Goal: Transaction & Acquisition: Purchase product/service

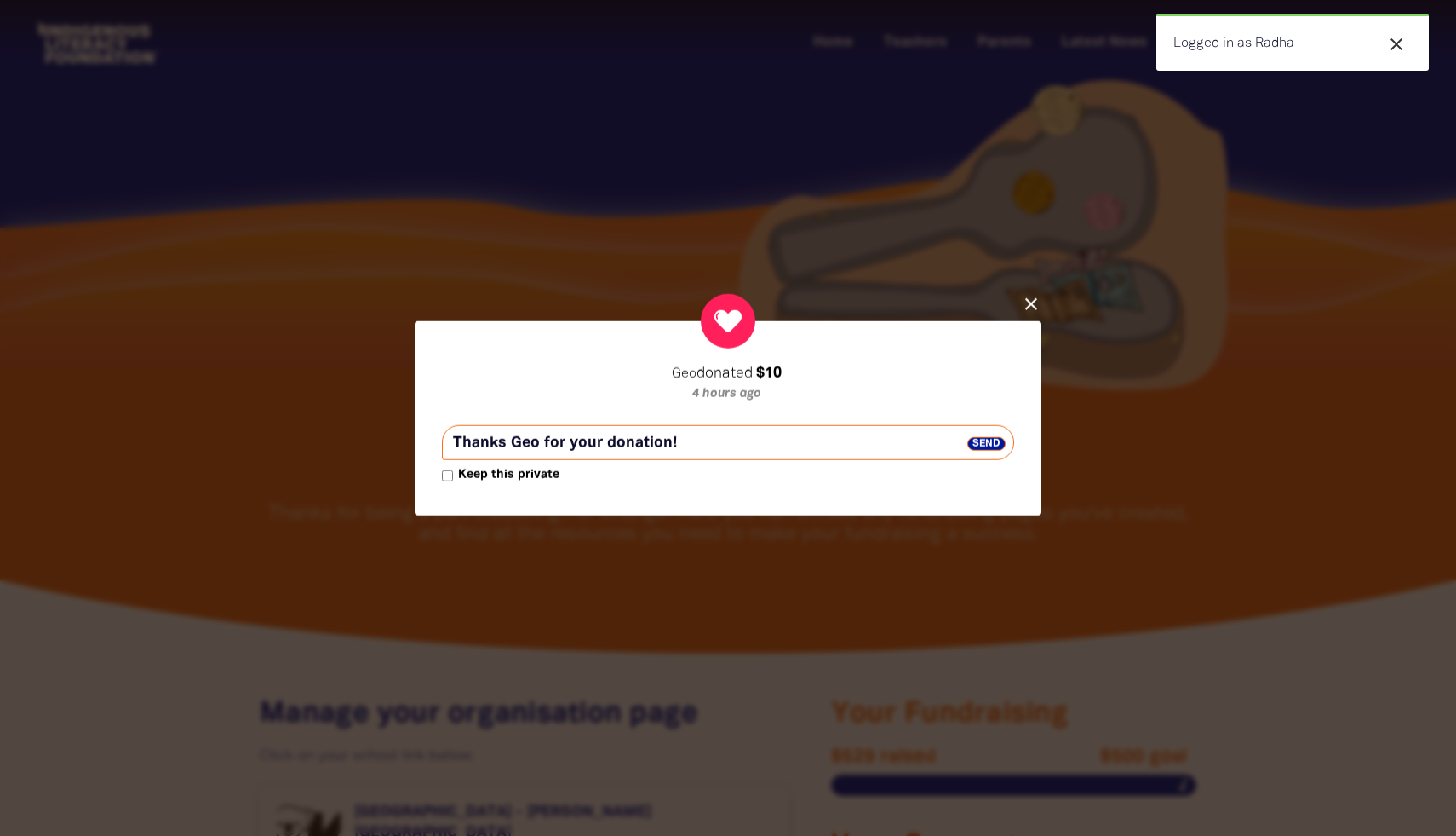
click at [978, 443] on span "Send" at bounding box center [986, 443] width 38 height 14
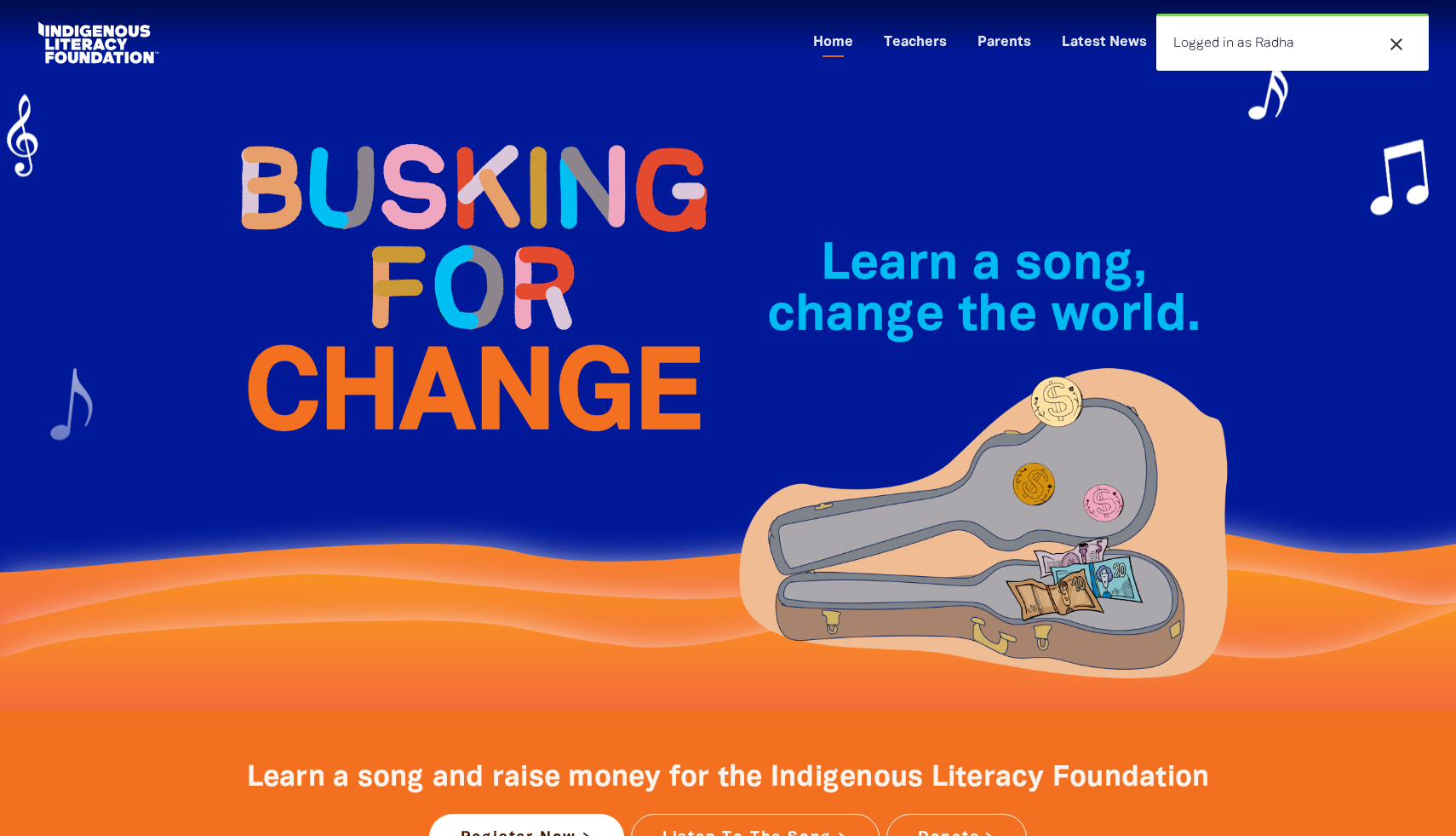
click at [1401, 48] on icon "close" at bounding box center [1397, 44] width 21 height 21
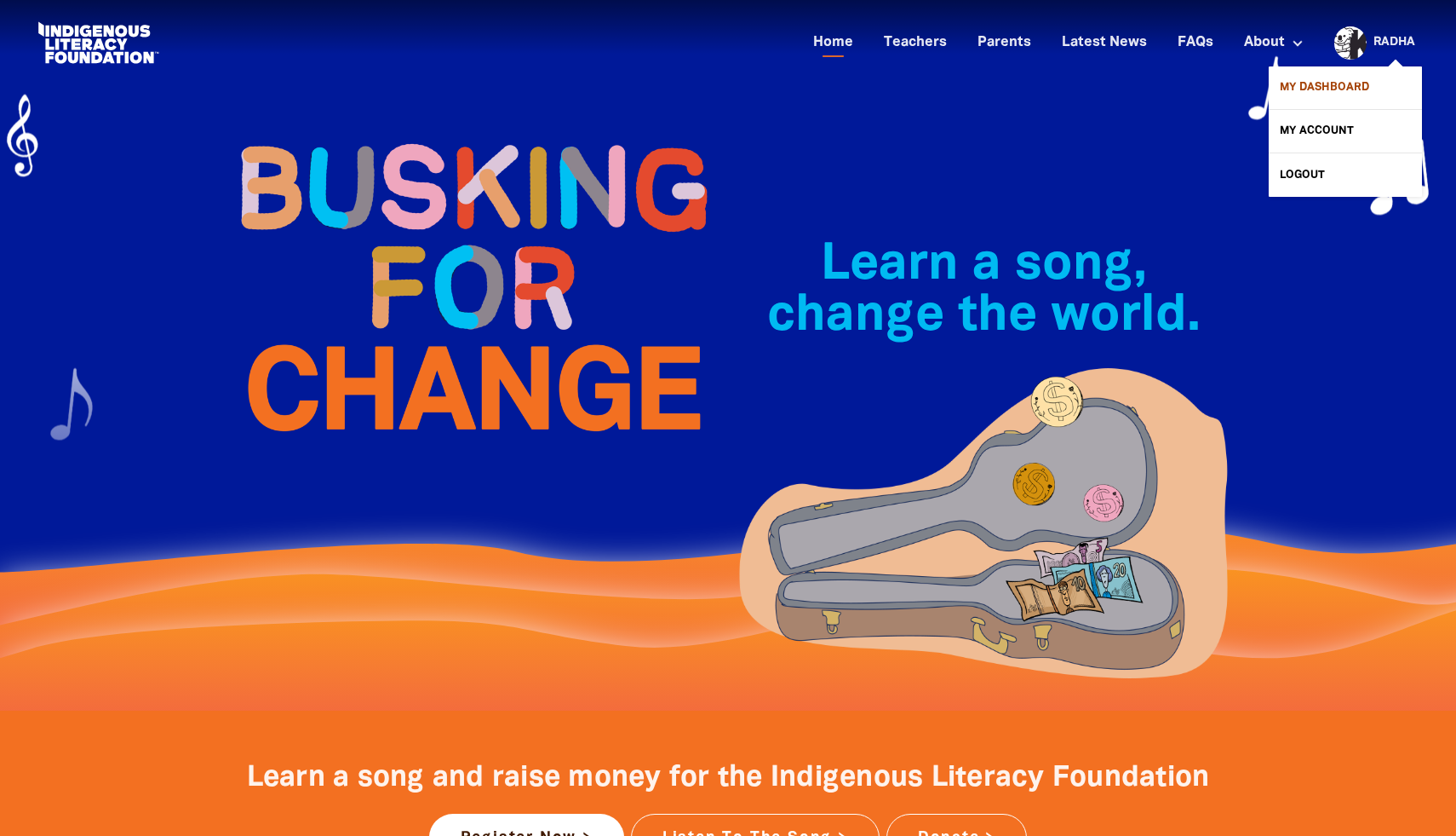
click at [1340, 79] on link "My Dashboard" at bounding box center [1346, 88] width 153 height 43
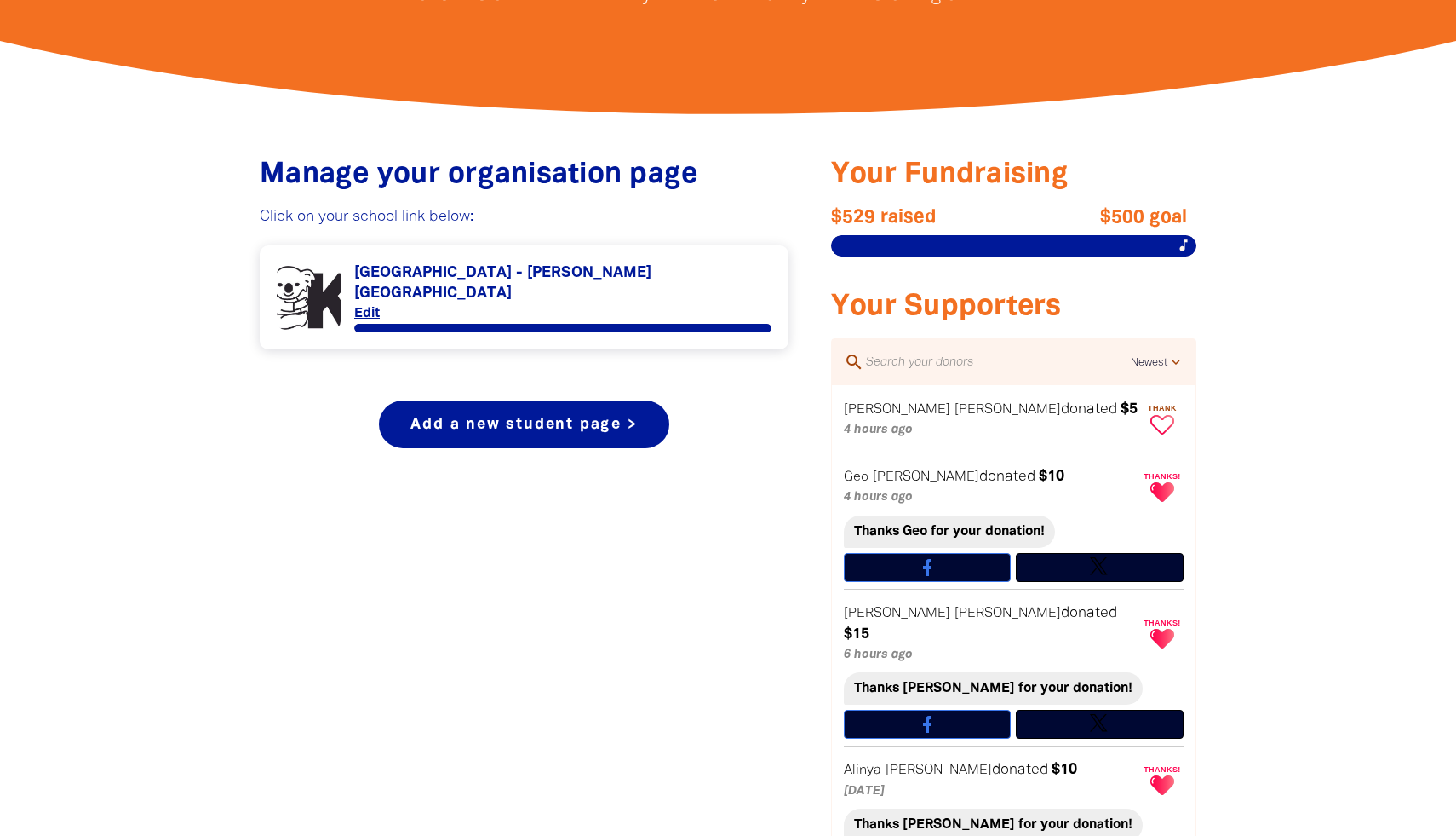
scroll to position [538, 0]
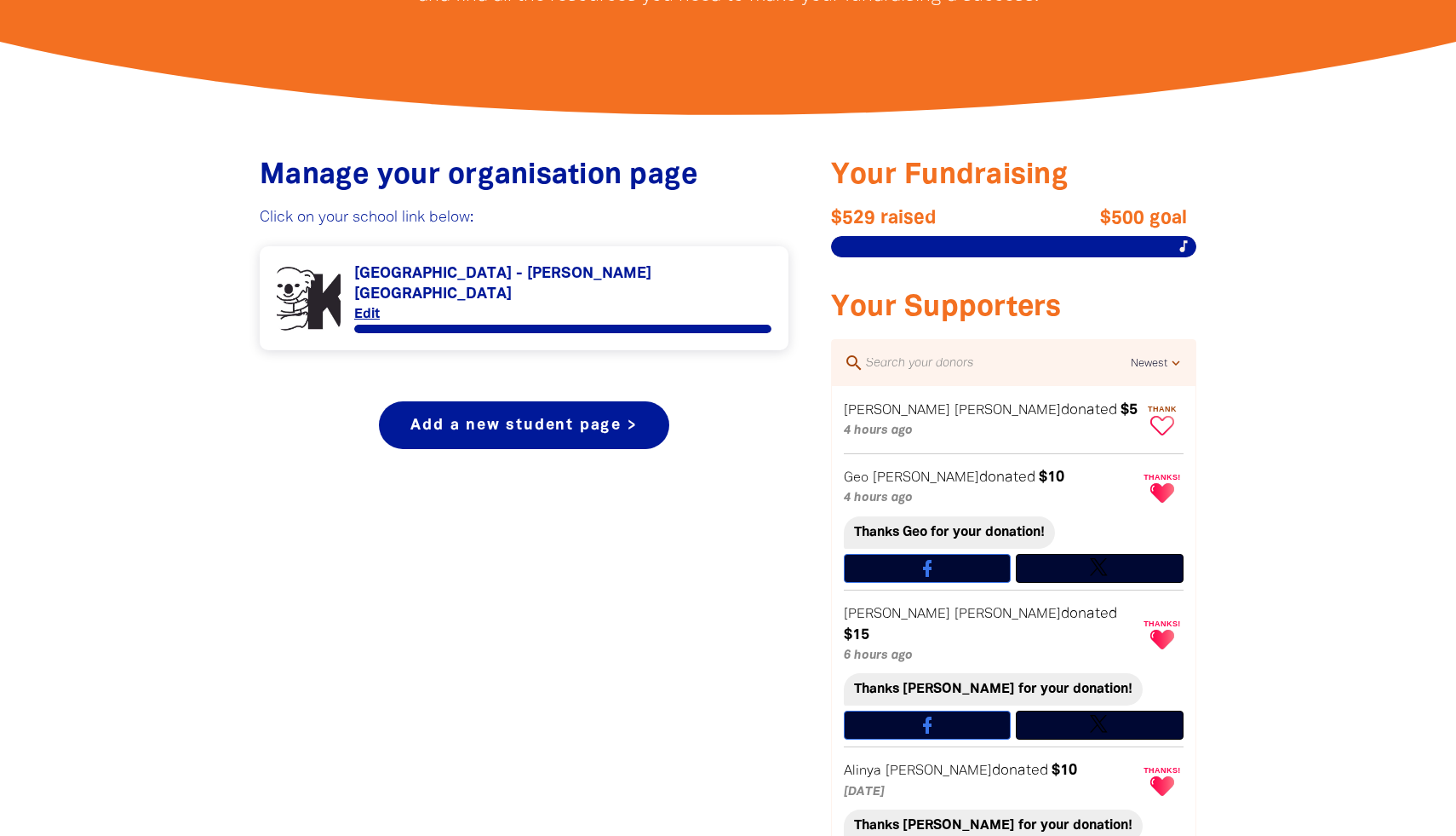
click at [1163, 418] on icon "Paginated content" at bounding box center [1162, 425] width 23 height 20
type textarea "Thanks [PERSON_NAME] for your donation!"
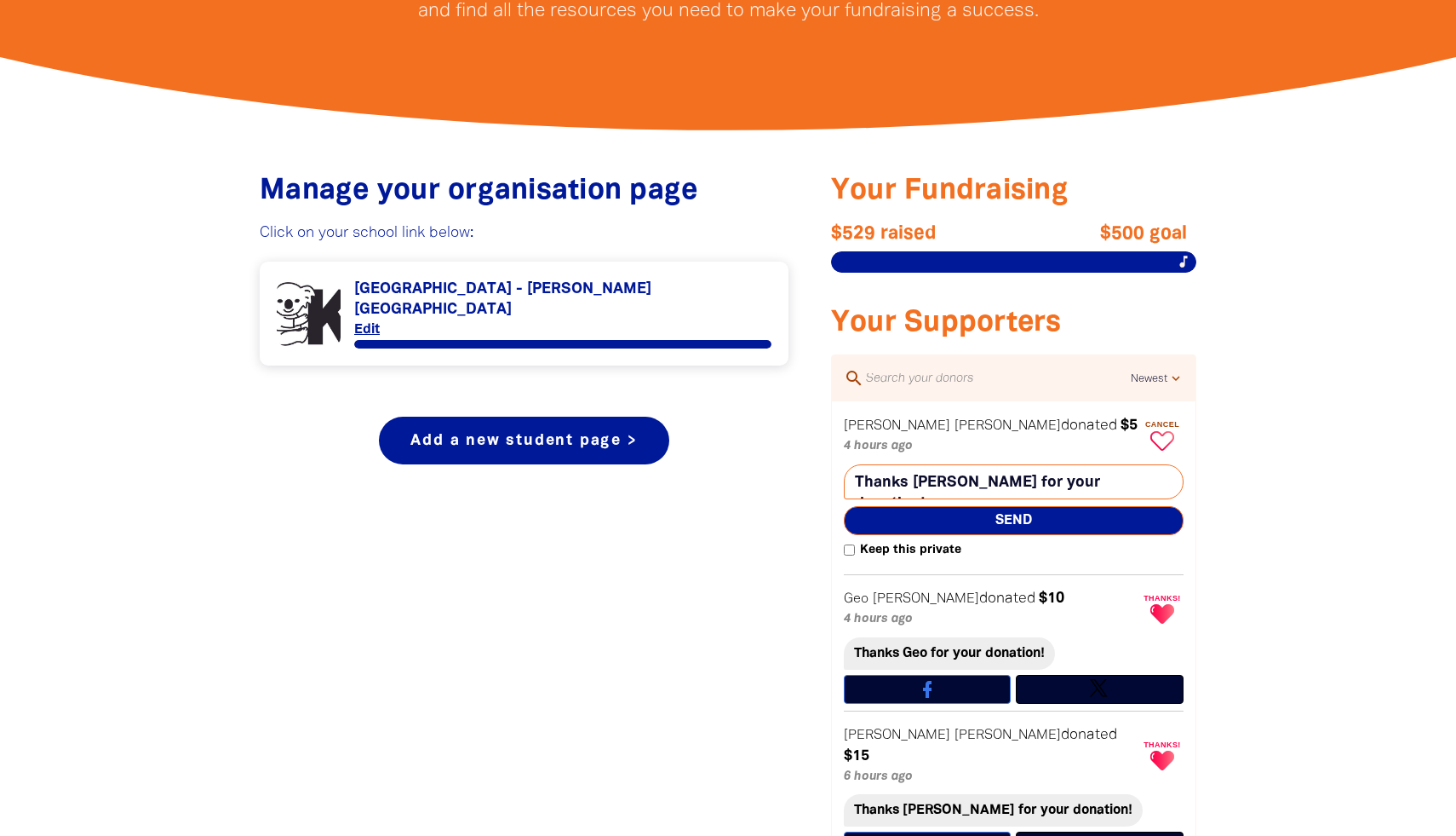
click at [1072, 507] on span "Send" at bounding box center [1013, 521] width 340 height 29
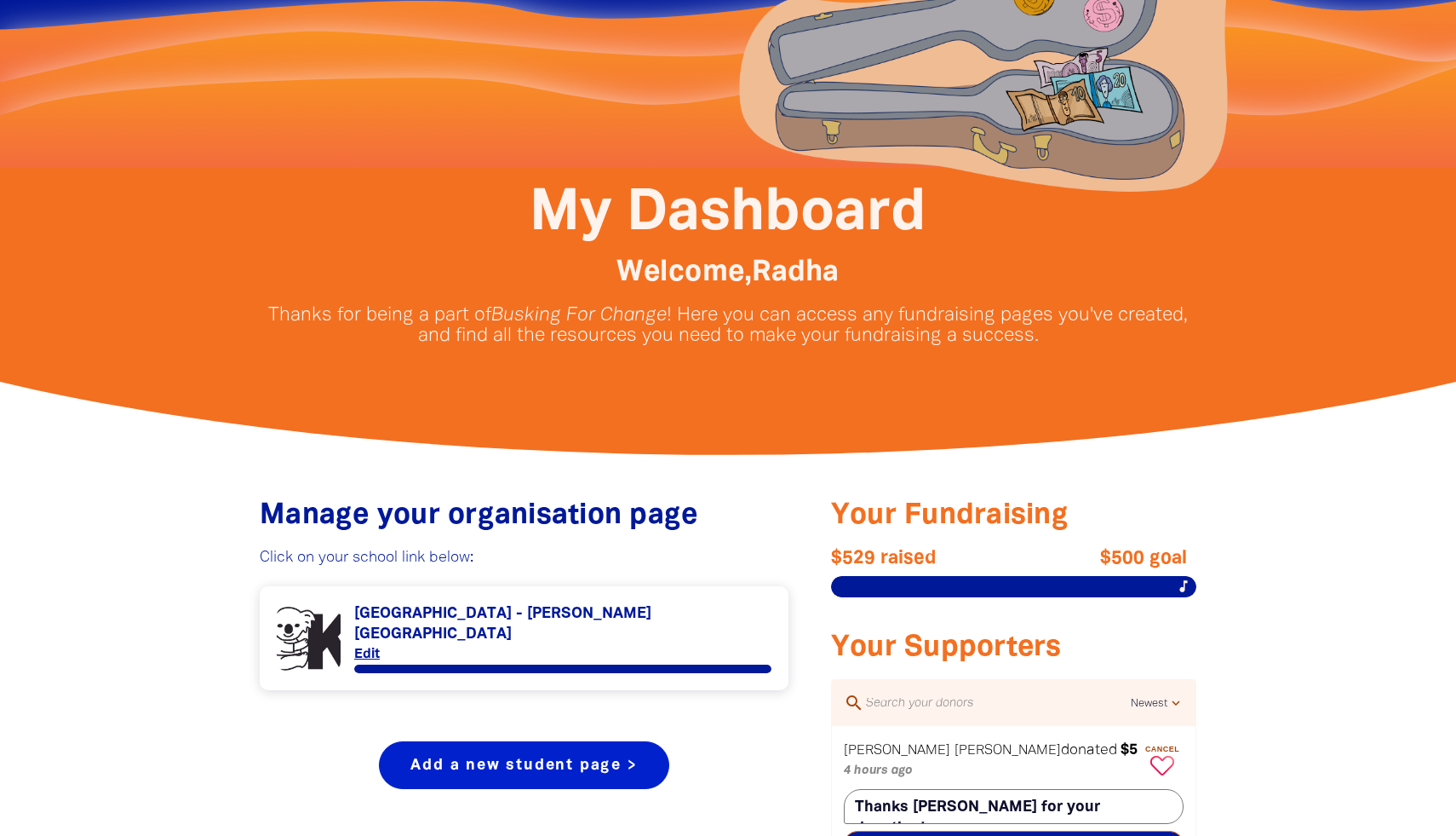
scroll to position [245, 0]
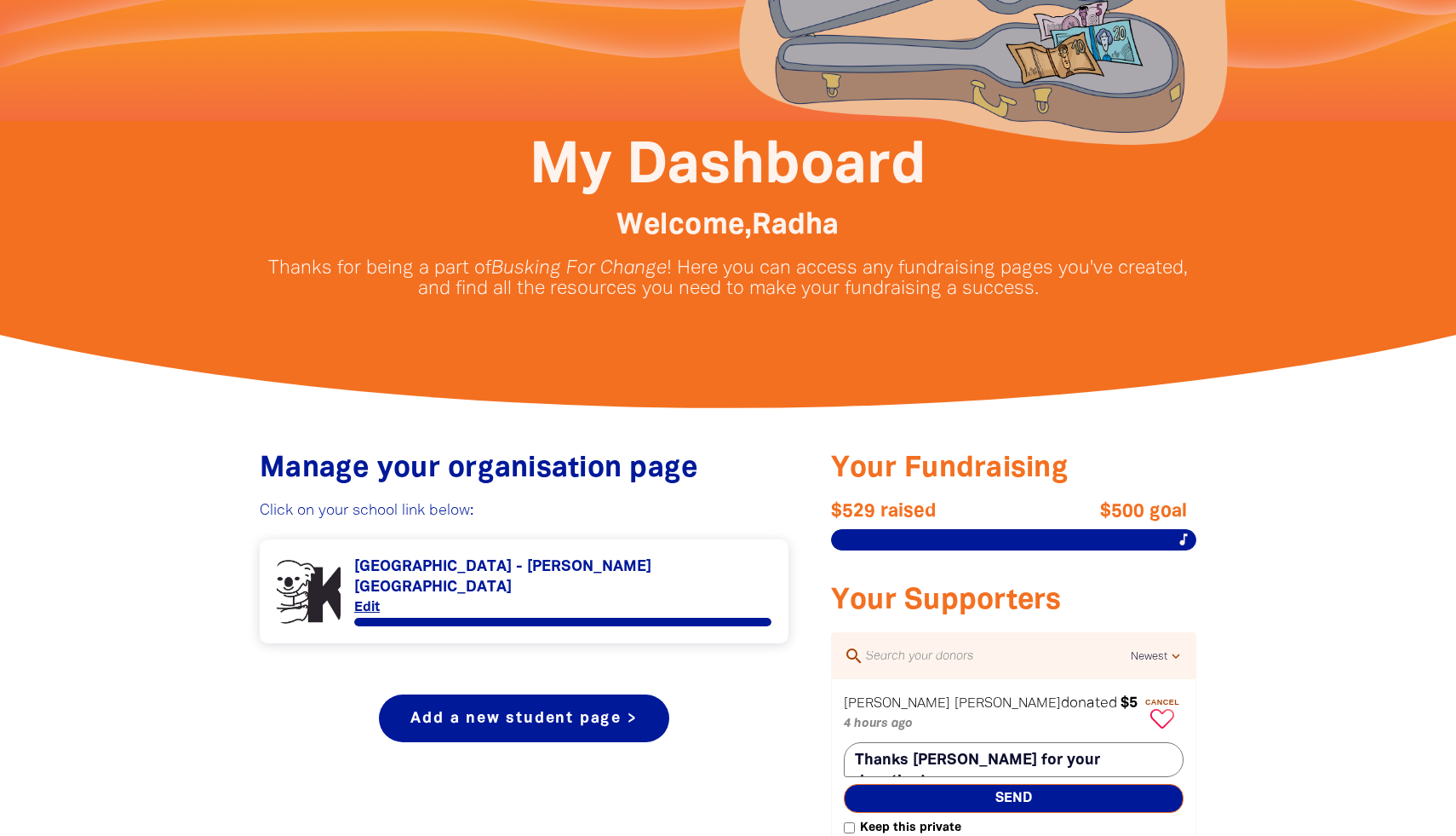
click at [385, 571] on link "Link to [GEOGRAPHIC_DATA] - [PERSON_NAME][GEOGRAPHIC_DATA]" at bounding box center [524, 591] width 495 height 70
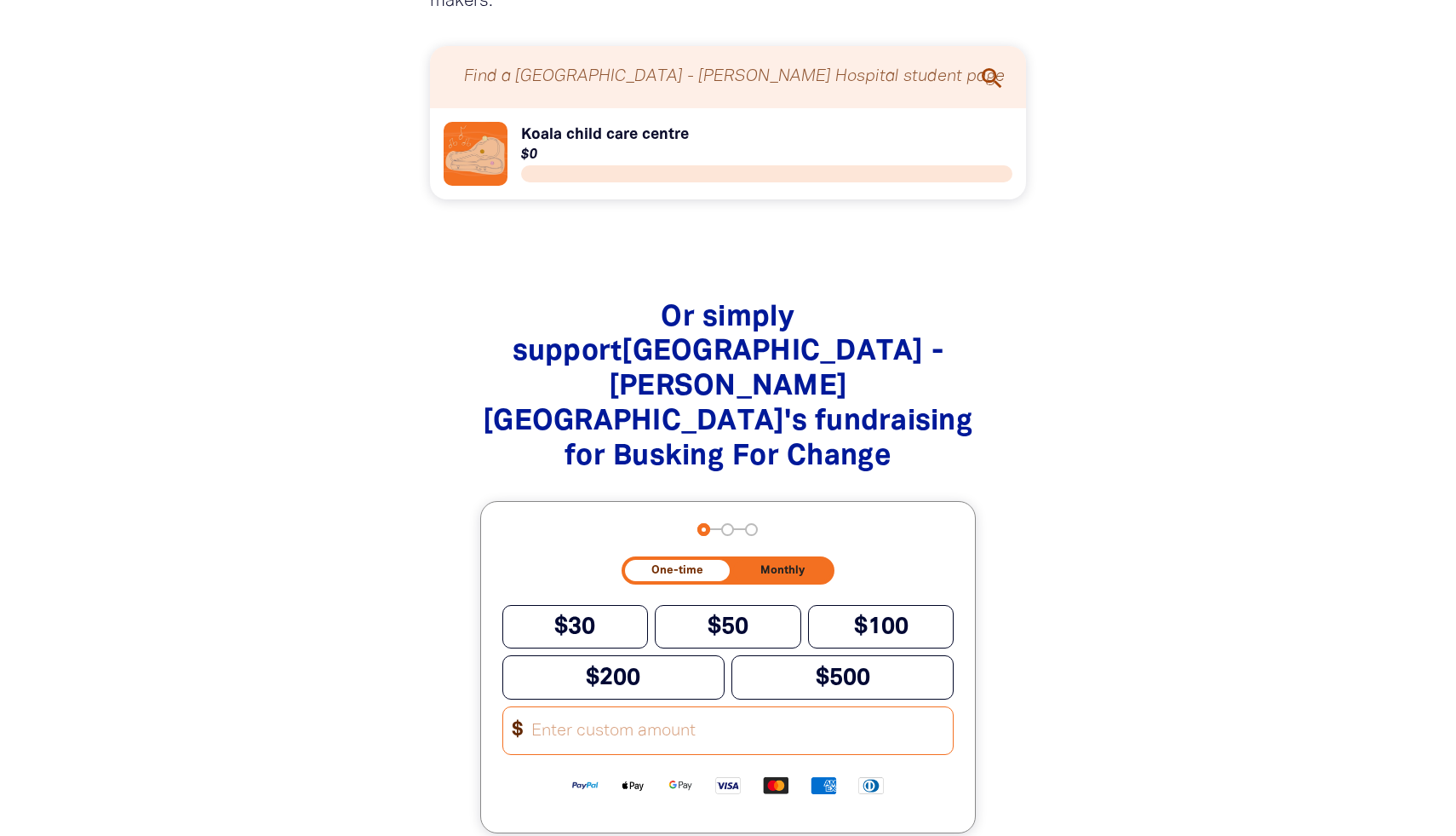
scroll to position [2042, 0]
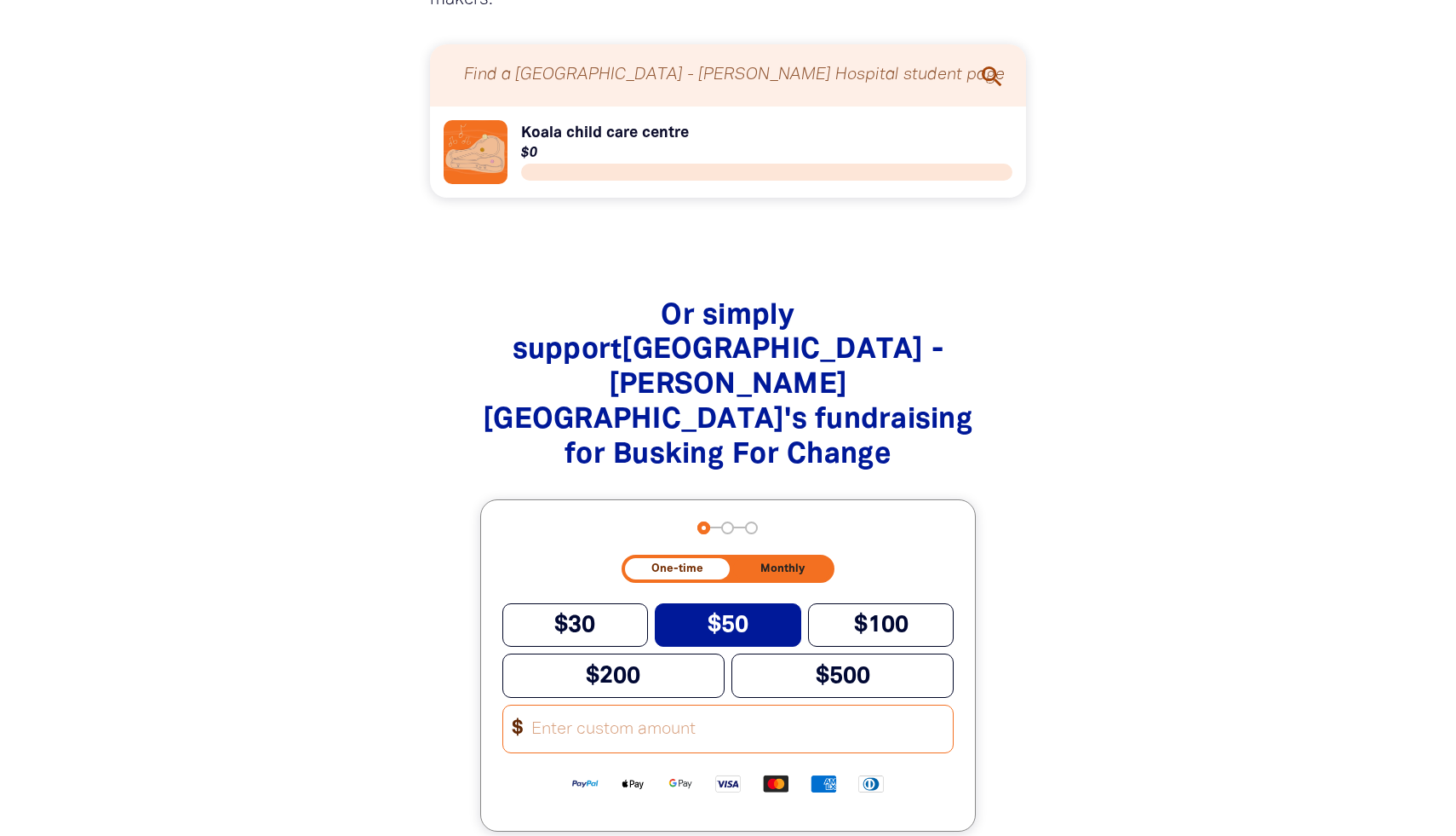
click at [685, 603] on button "$50" at bounding box center [728, 624] width 147 height 43
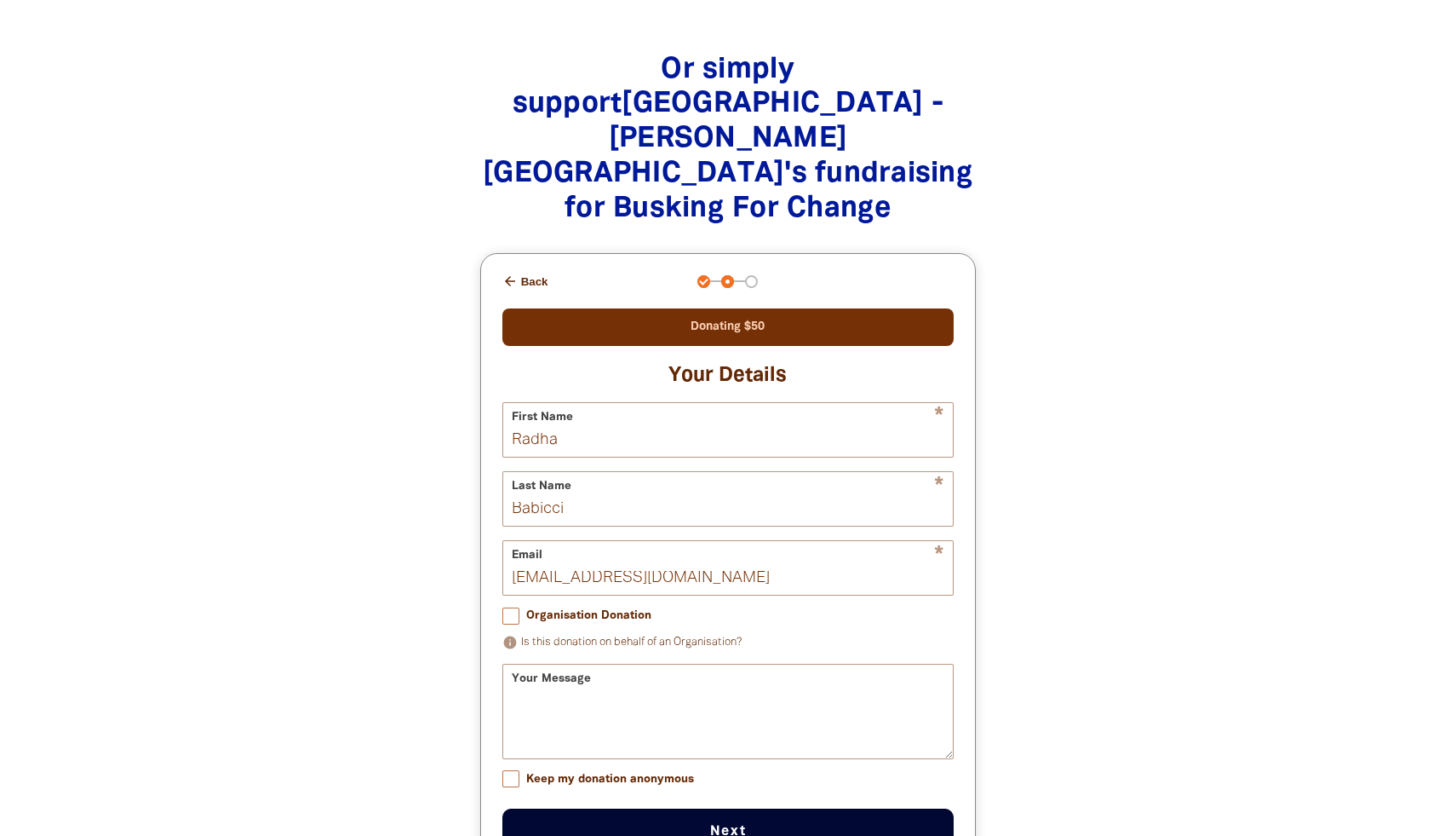
scroll to position [2287, 0]
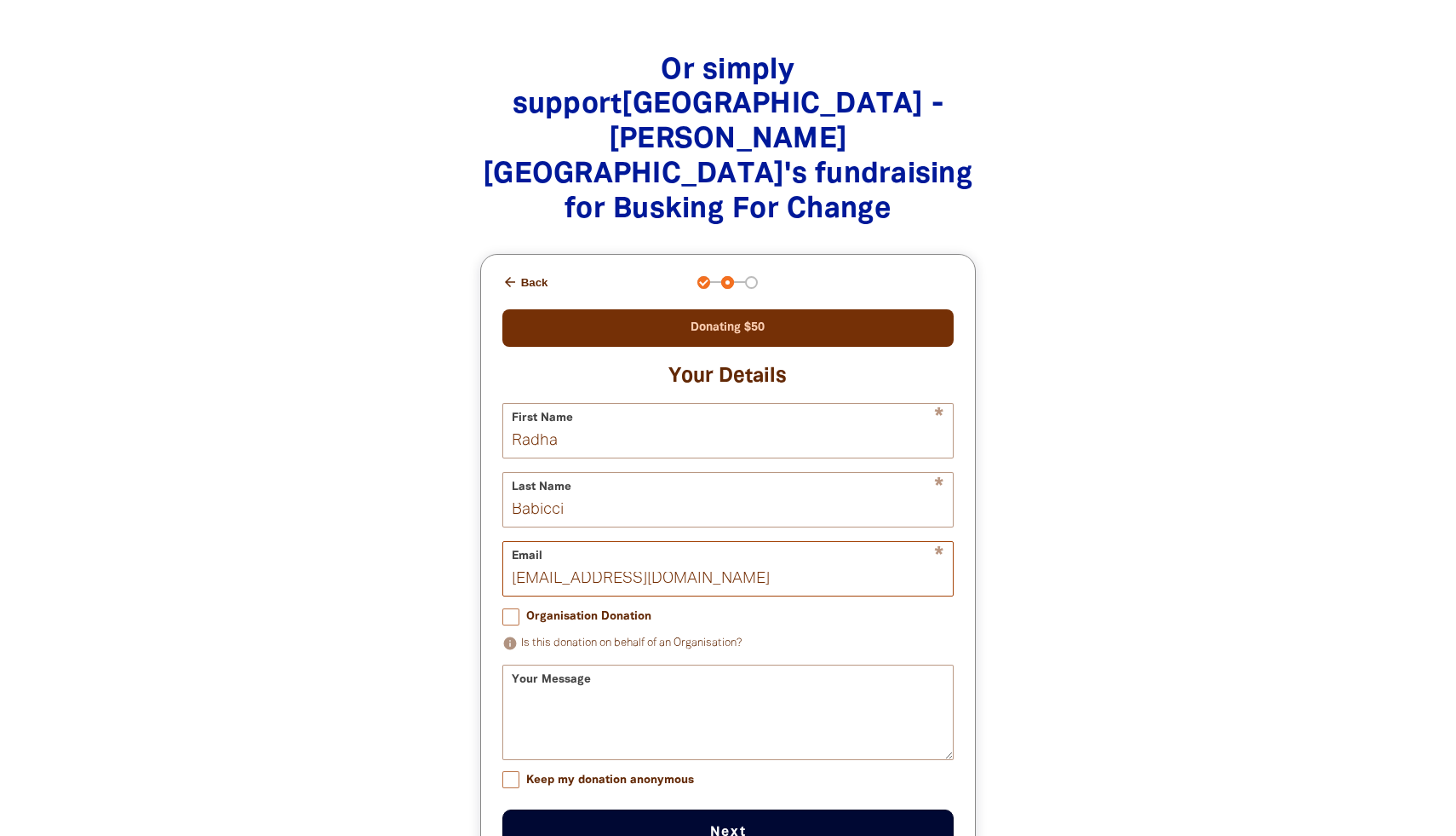
click at [718, 542] on input "[EMAIL_ADDRESS][DOMAIN_NAME]" at bounding box center [728, 568] width 450 height 53
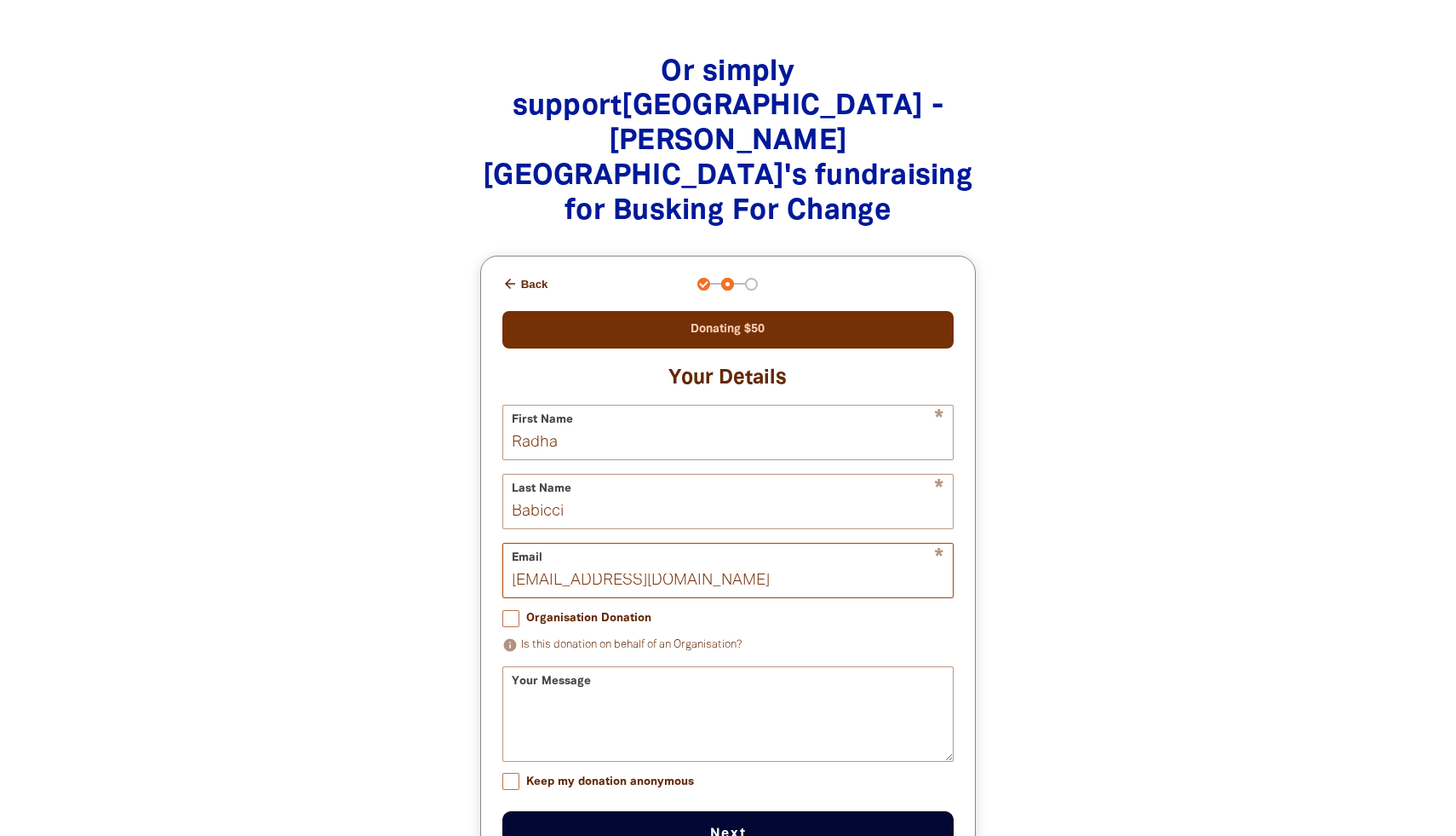
click at [718, 544] on input "[EMAIL_ADDRESS][DOMAIN_NAME]" at bounding box center [728, 570] width 450 height 53
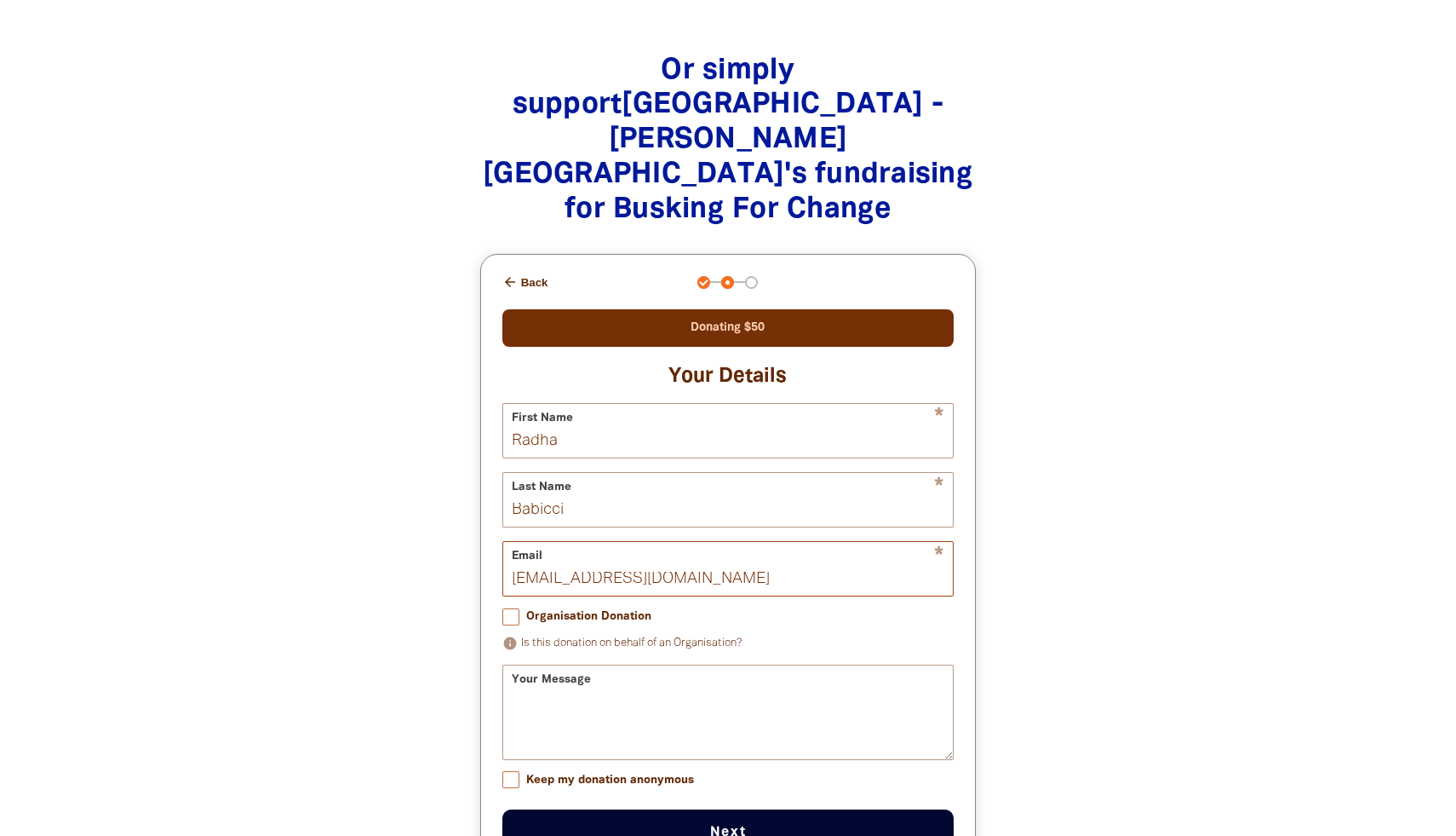
scroll to position [2288, 0]
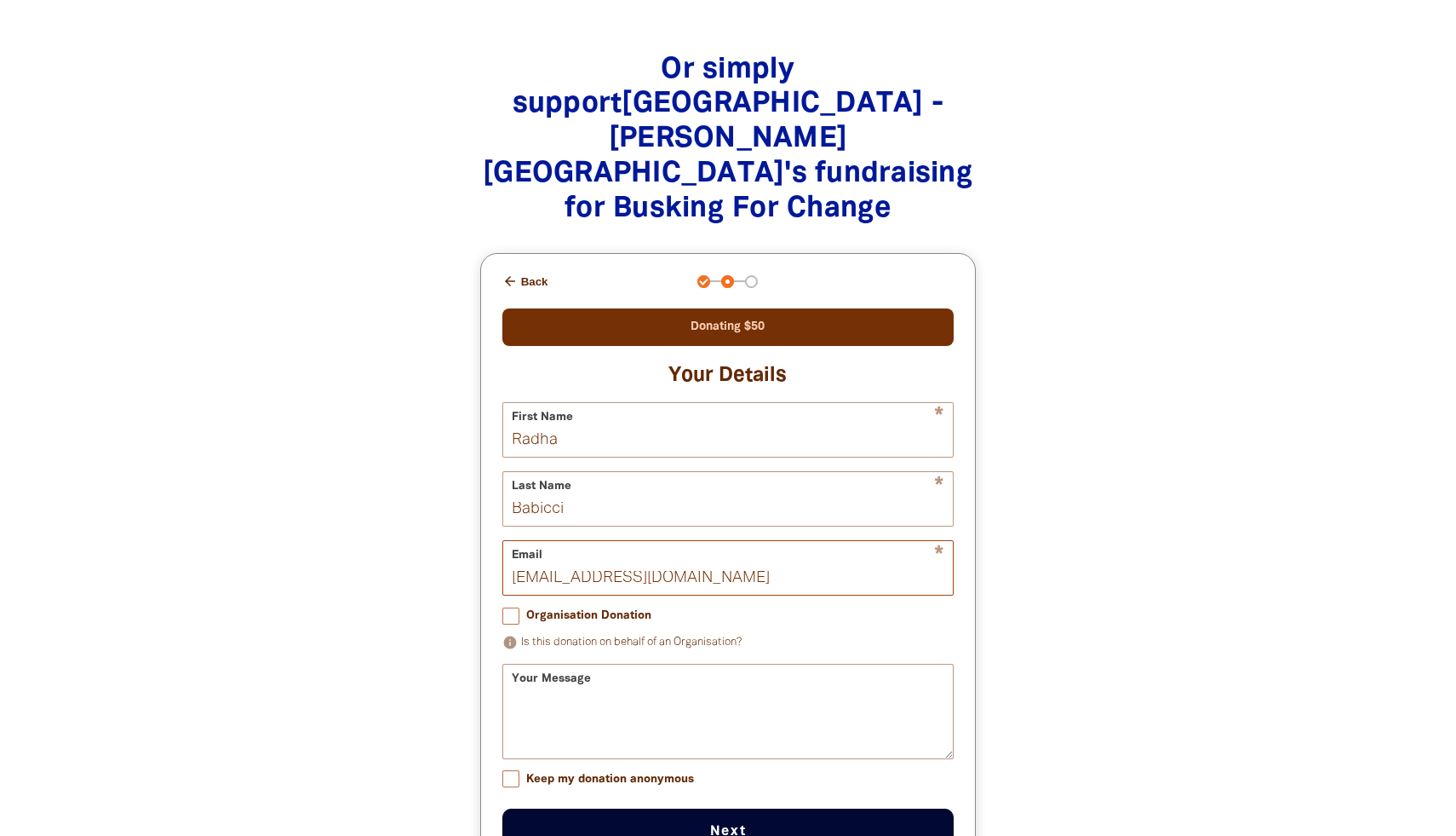
type input "[EMAIL_ADDRESS][DOMAIN_NAME]"
click at [525, 403] on input "Radha" at bounding box center [728, 430] width 450 height 53
click at [626, 363] on h3 "Your Details" at bounding box center [728, 375] width 452 height 25
click at [517, 770] on input "Keep my donation anonymous" at bounding box center [511, 779] width 17 height 17
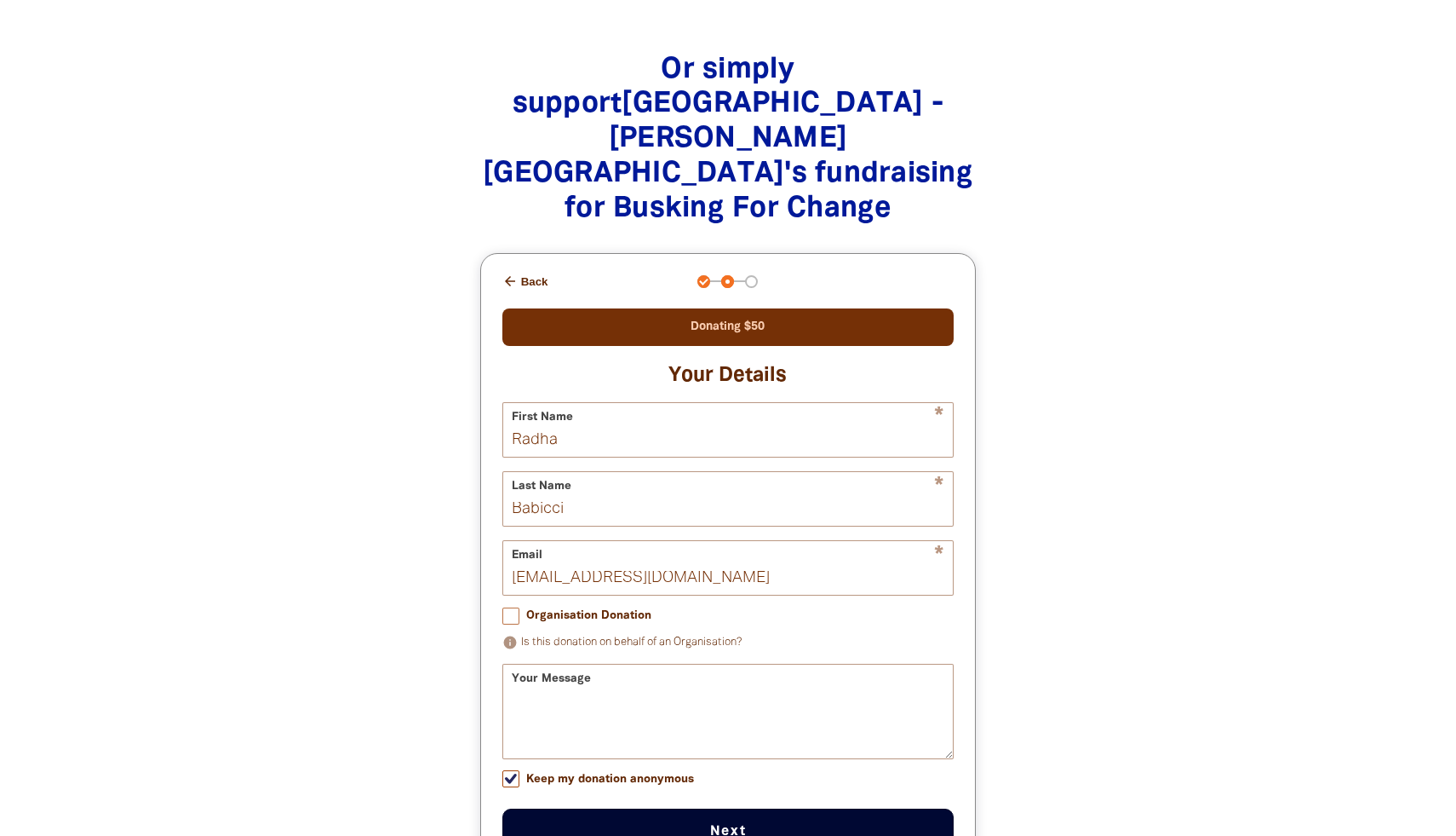
click at [582, 809] on button "Next chevron_right" at bounding box center [728, 831] width 452 height 46
checkbox input "false"
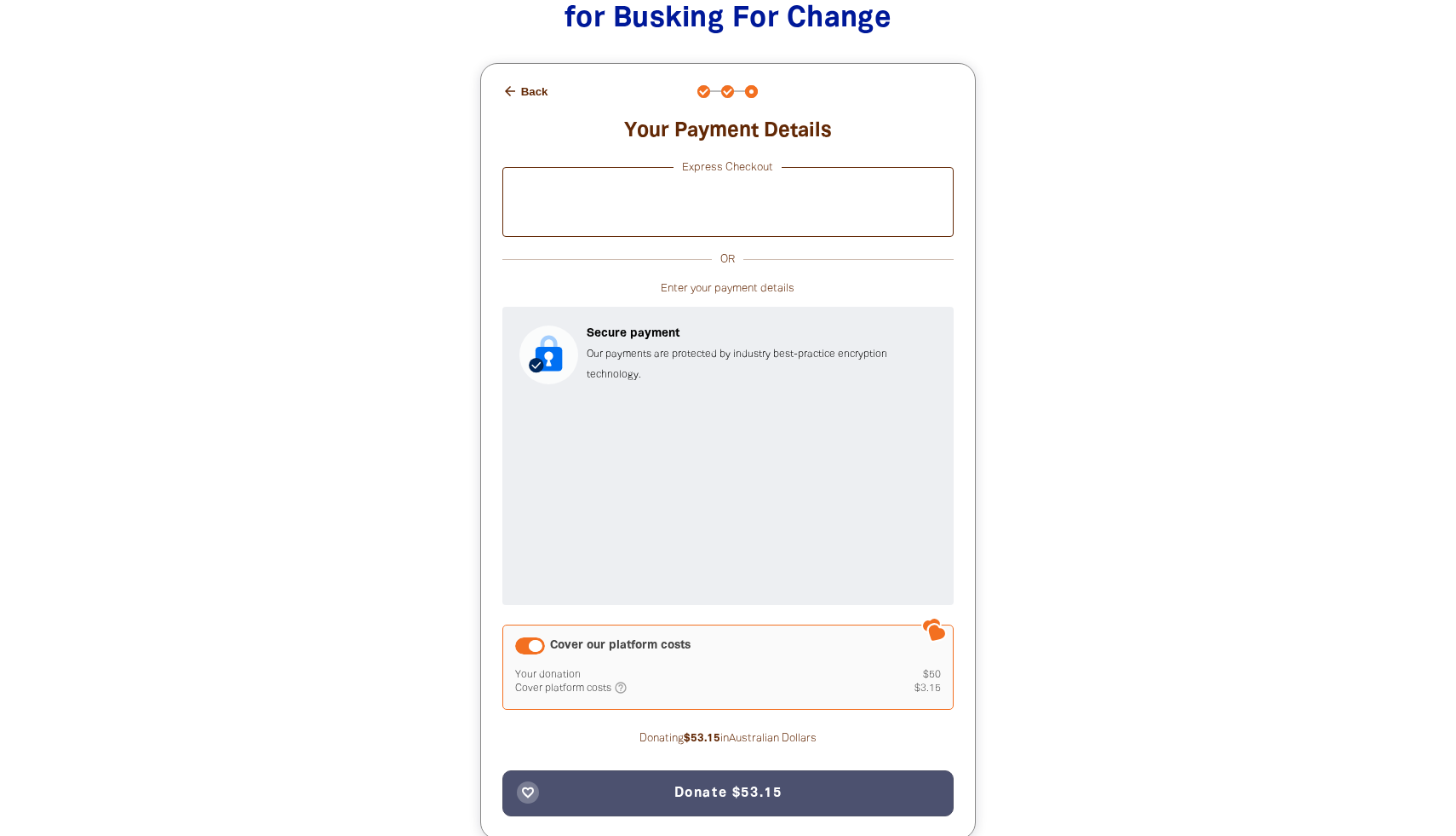
scroll to position [2471, 0]
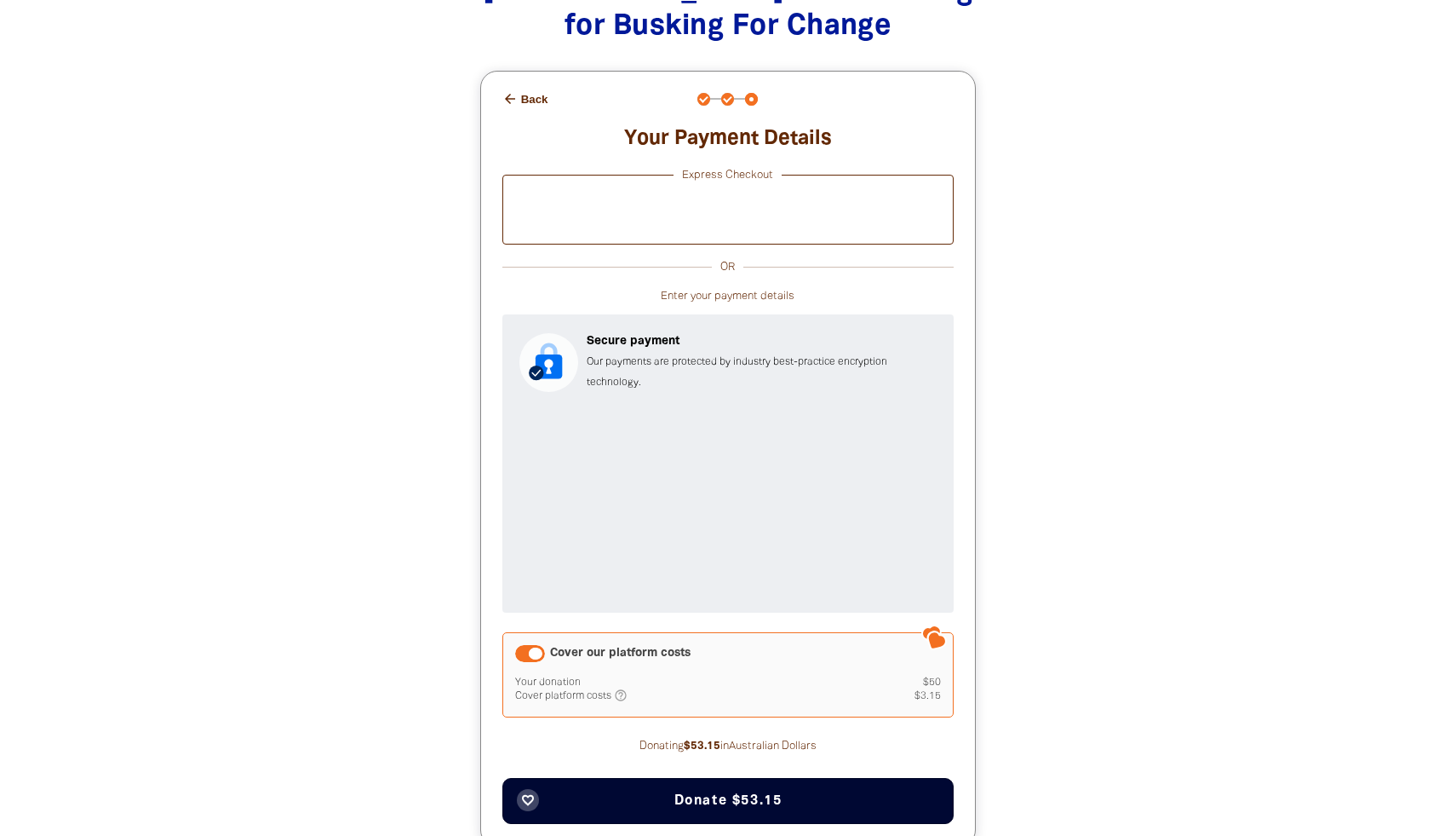
click at [698, 794] on span "Donate $53.15" at bounding box center [729, 800] width 109 height 14
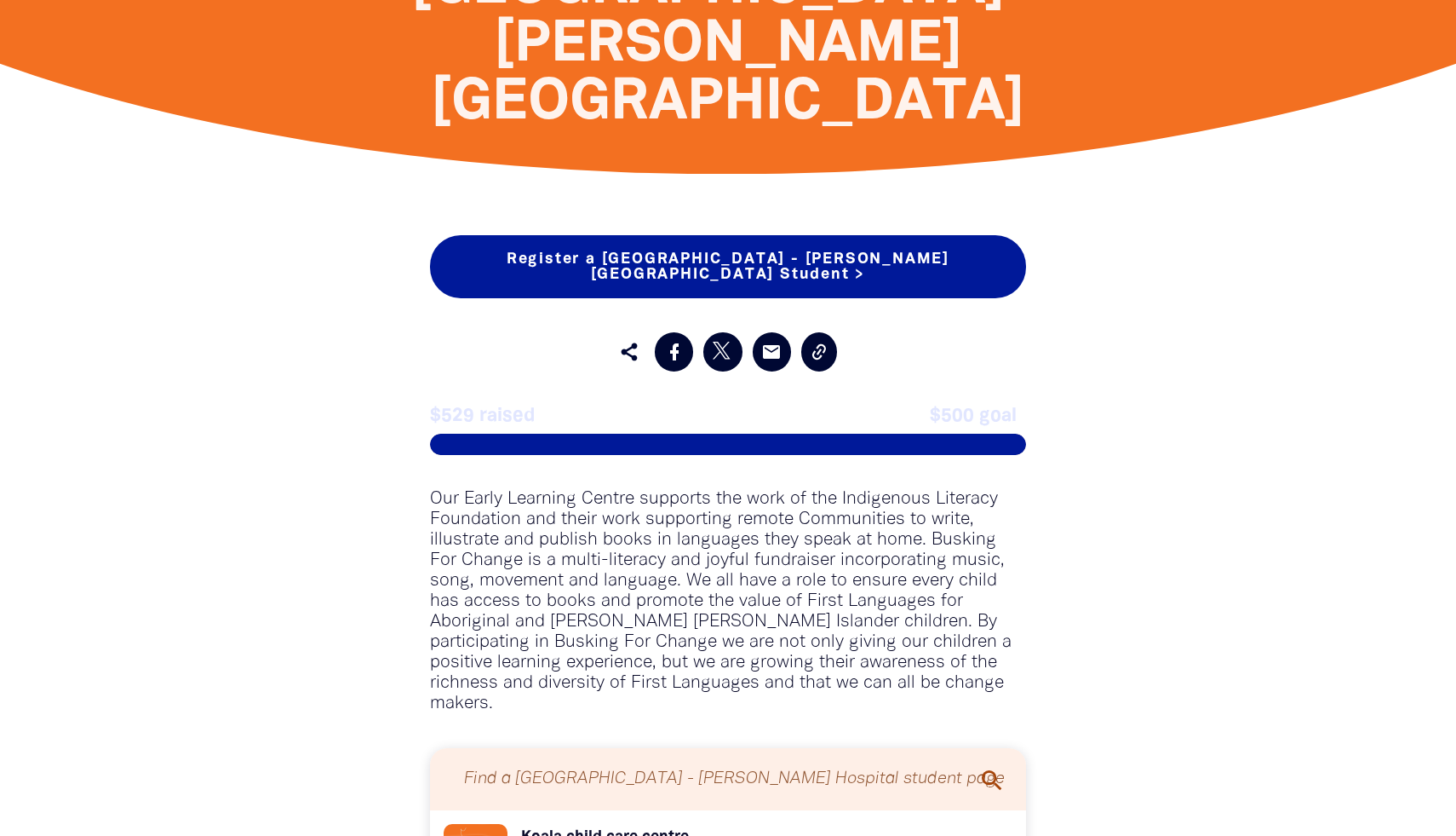
scroll to position [1339, 0]
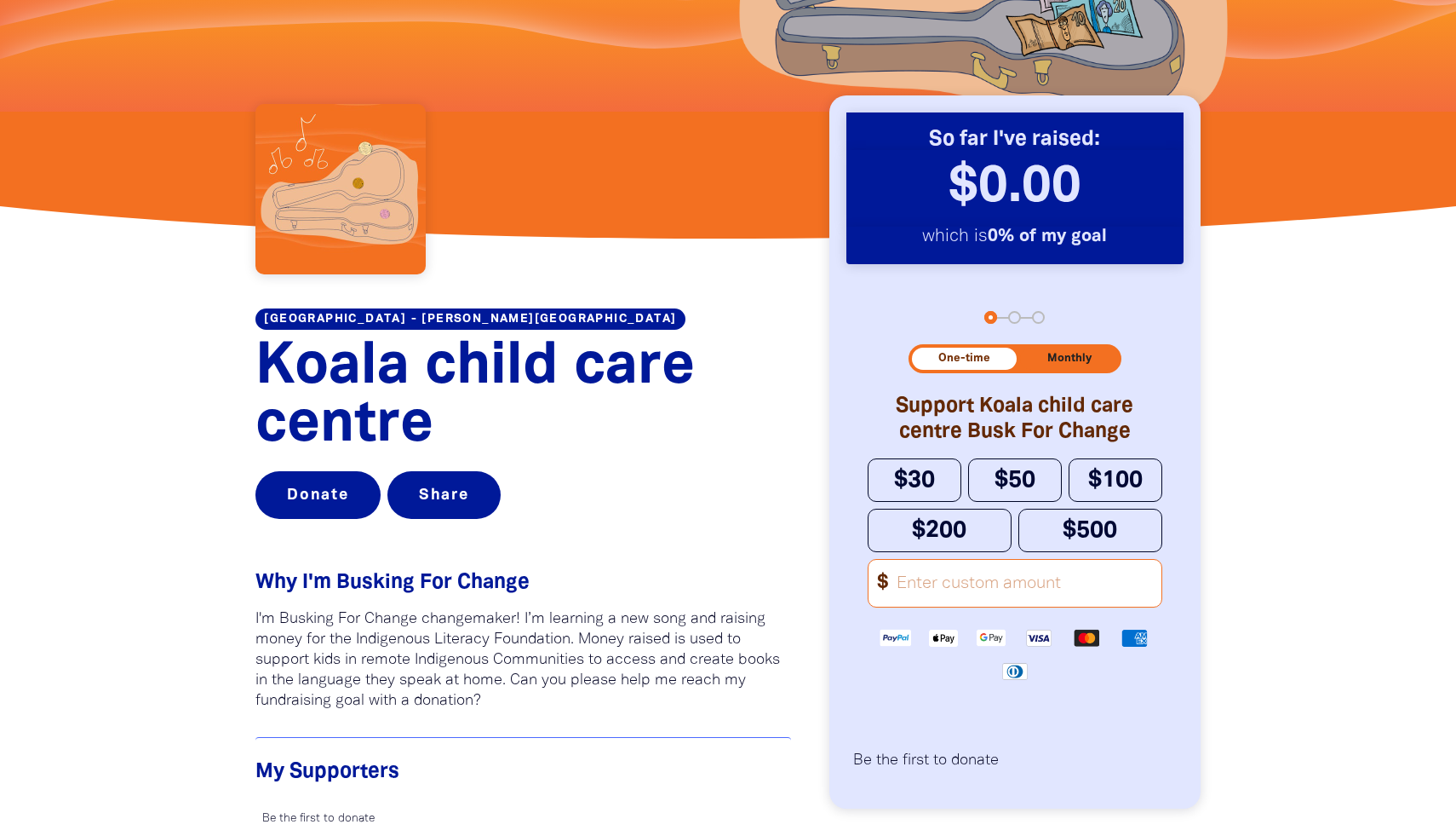
scroll to position [537, 0]
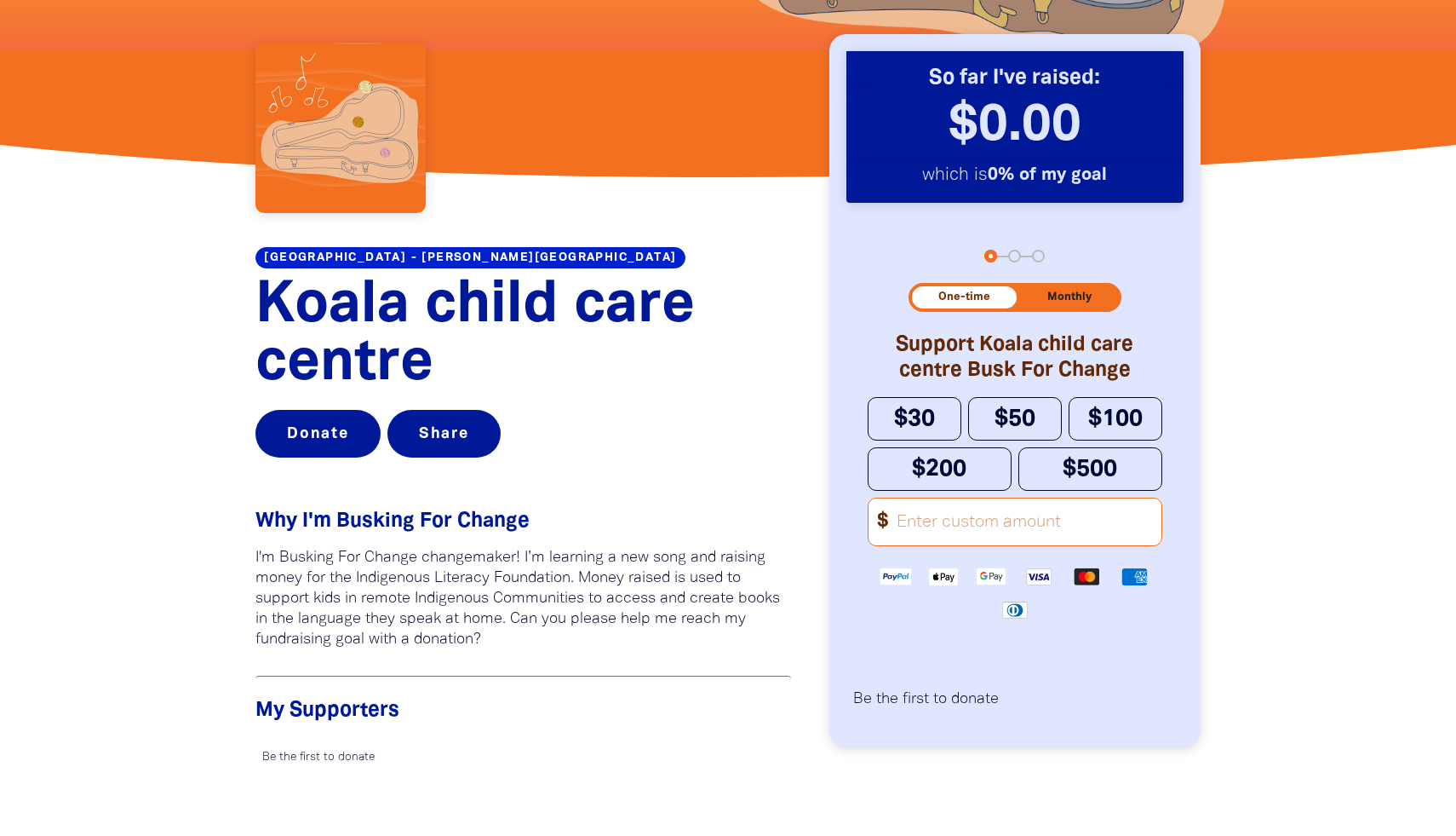
click at [390, 261] on link "[GEOGRAPHIC_DATA] - [PERSON_NAME][GEOGRAPHIC_DATA]" at bounding box center [471, 257] width 430 height 22
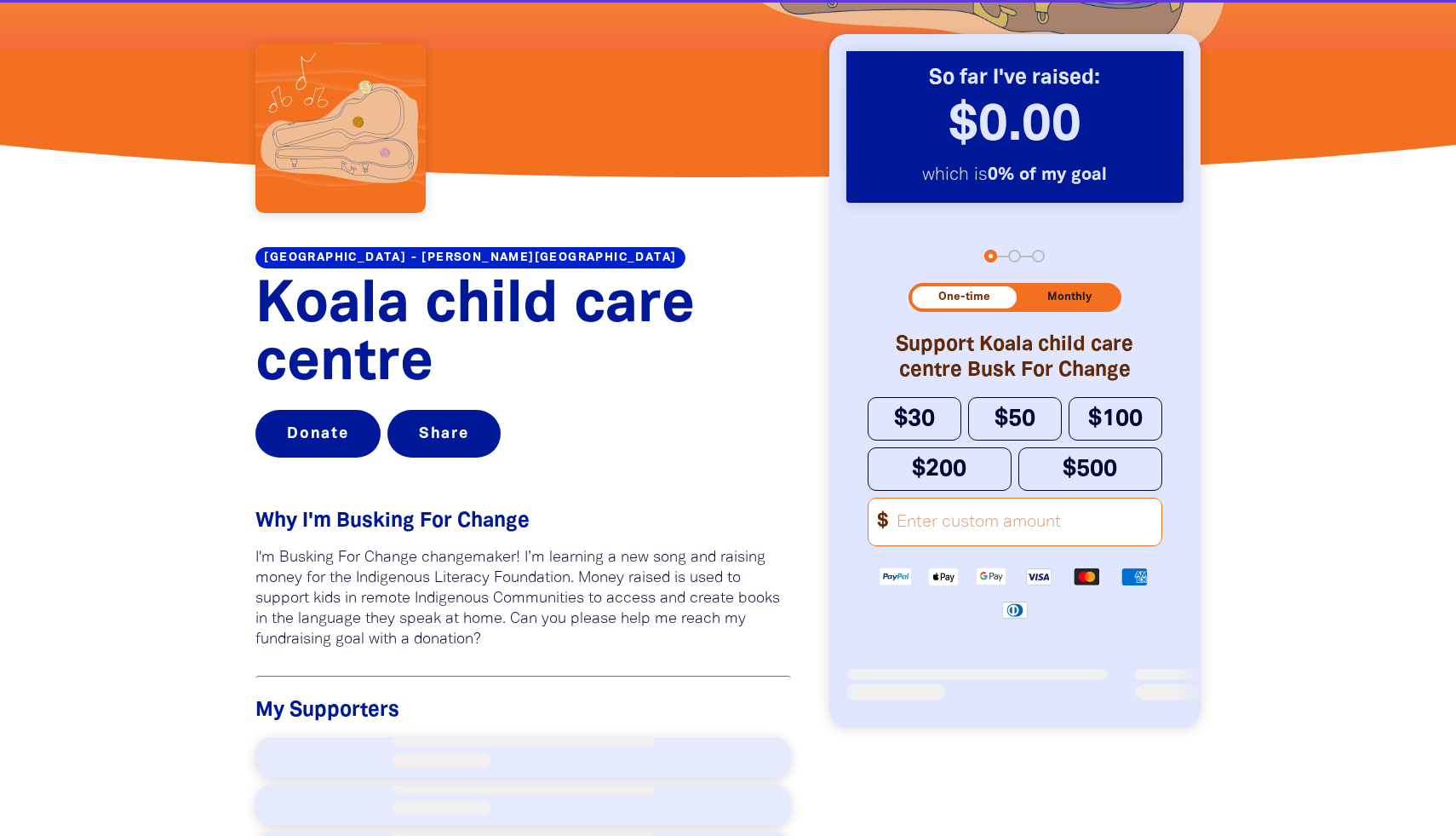
scroll to position [538, 0]
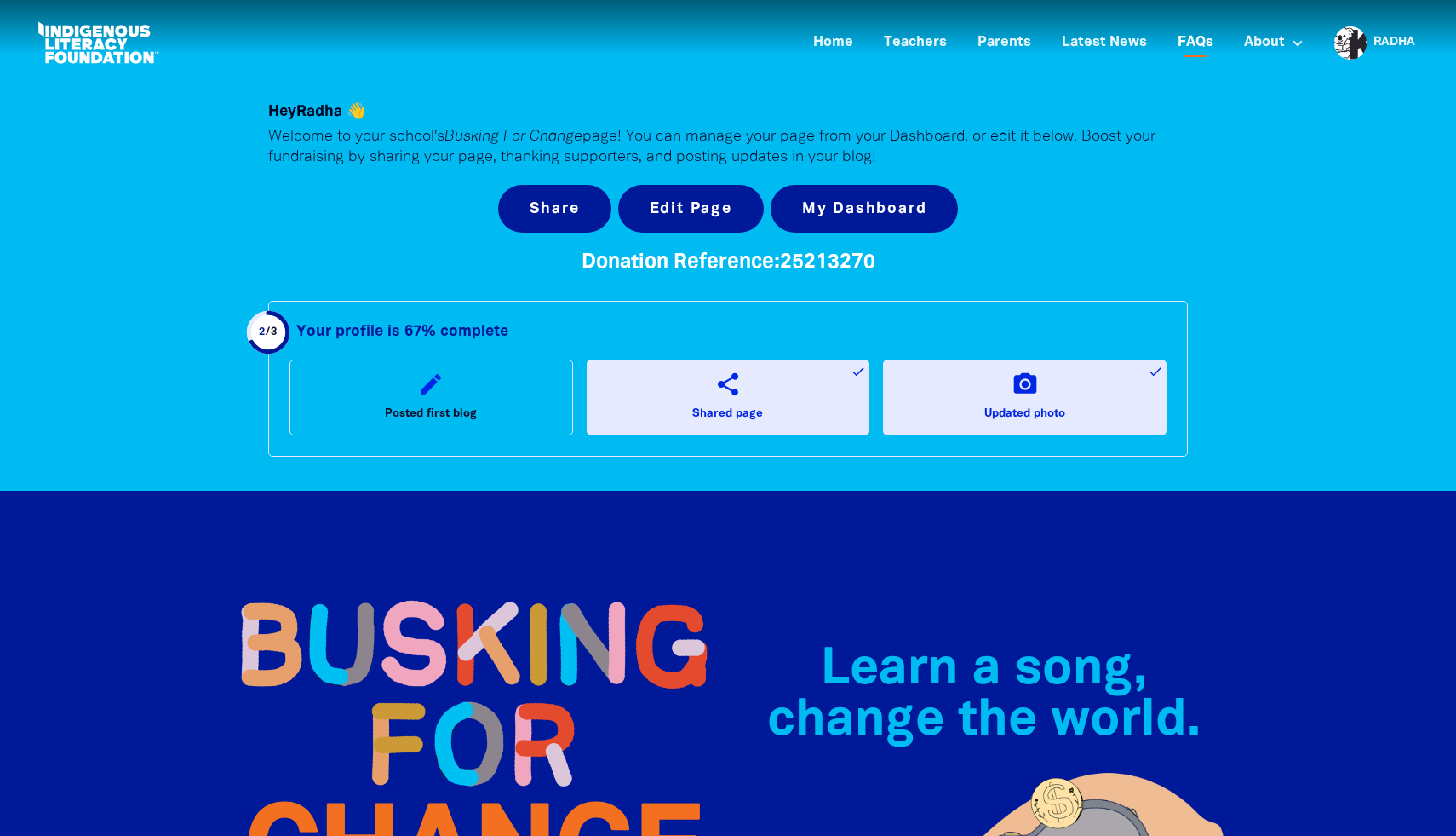
click at [1195, 44] on link "FAQs" at bounding box center [1196, 43] width 56 height 28
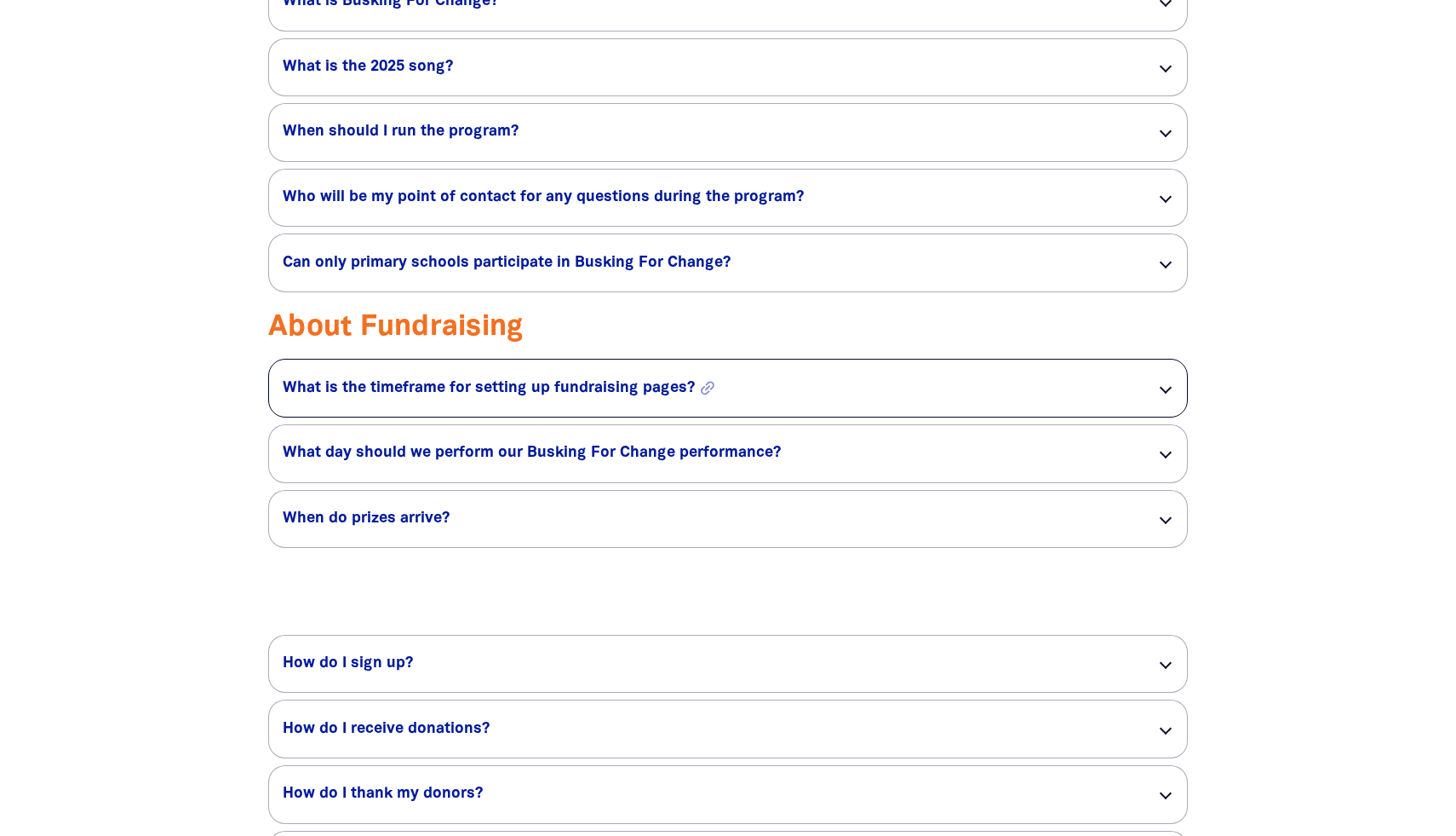
scroll to position [2803, 0]
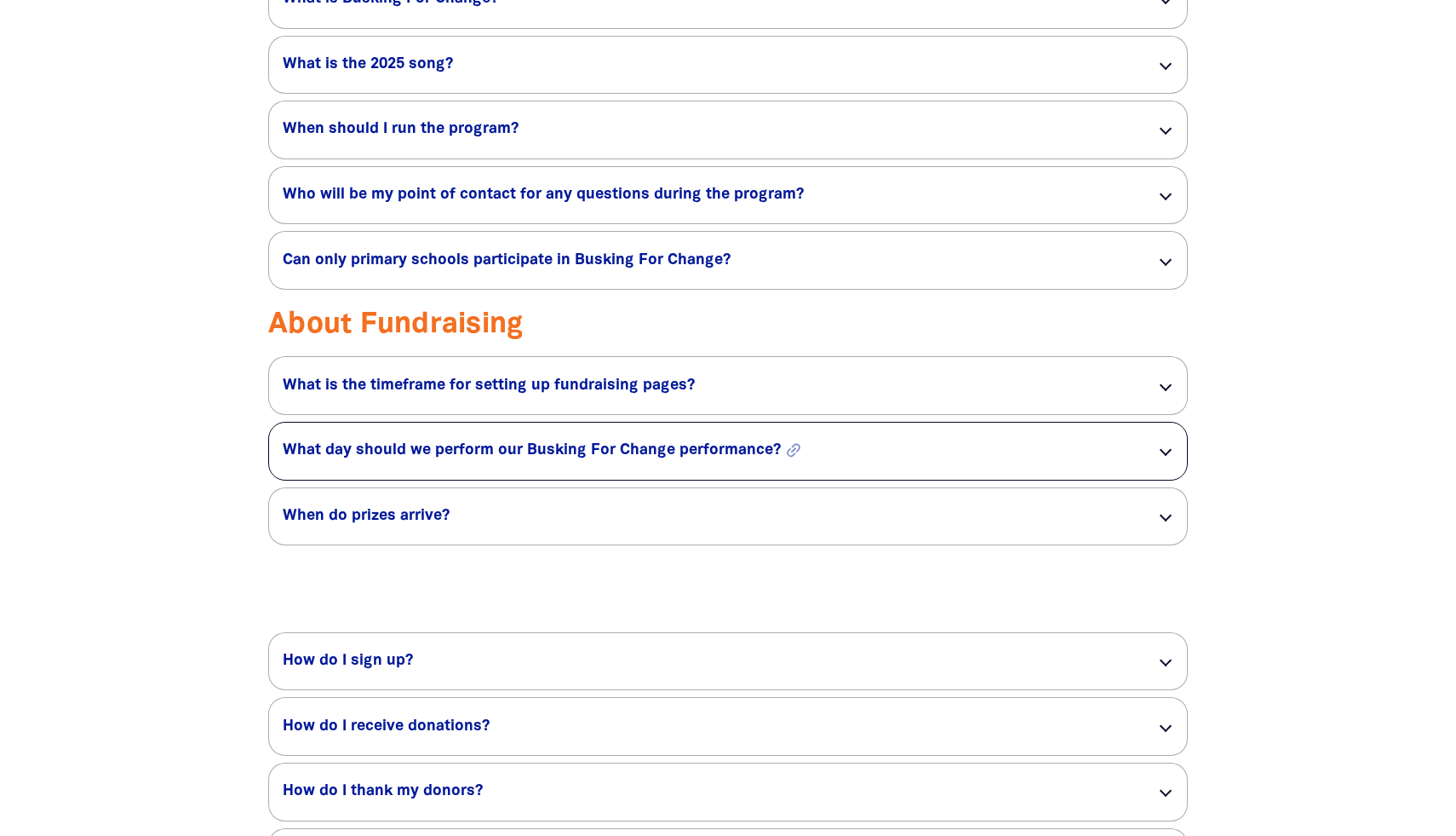
click at [657, 461] on h5 "What day should we perform our Busking For Change performance? link" at bounding box center [706, 451] width 847 height 21
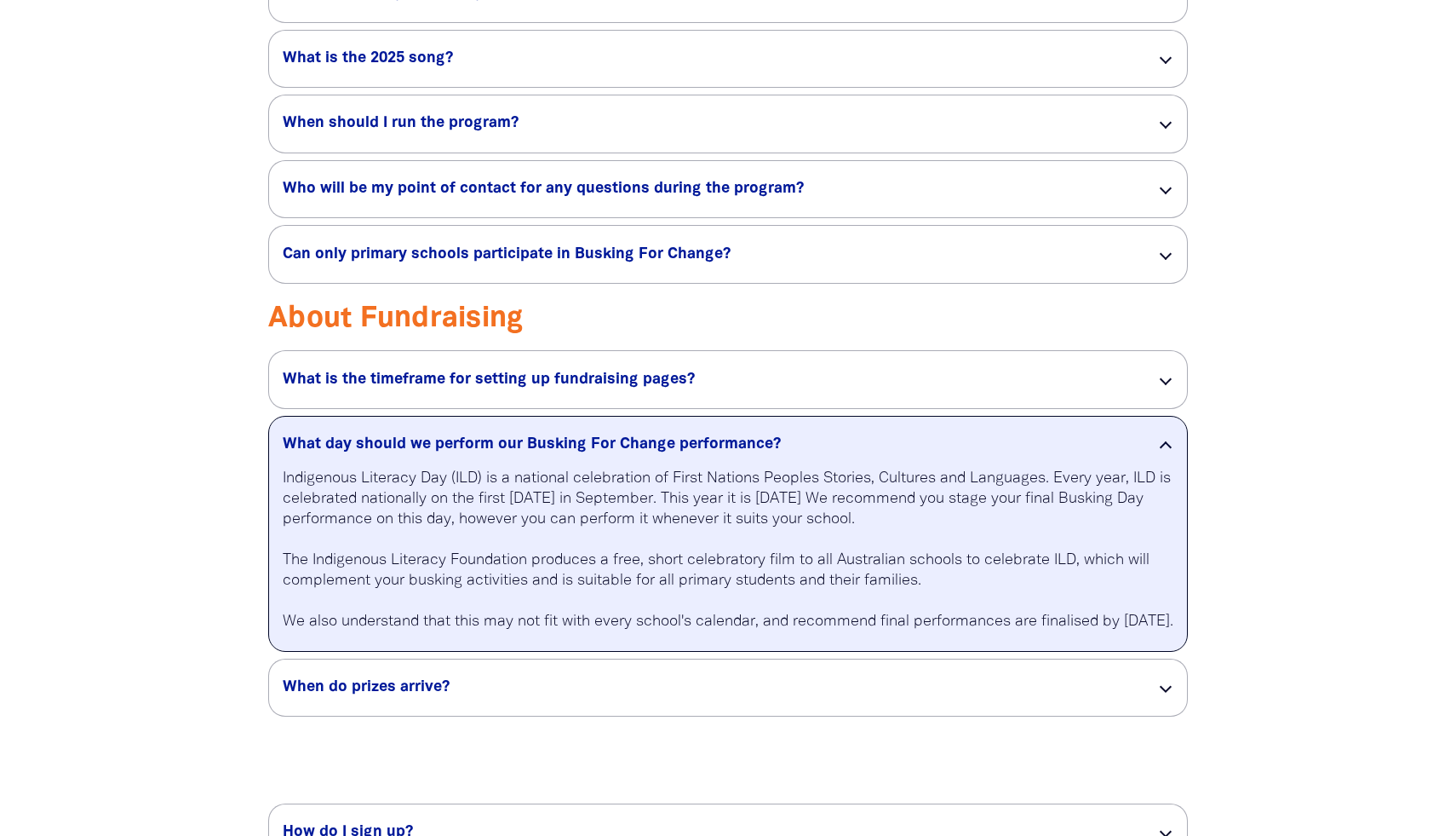
scroll to position [2825, 0]
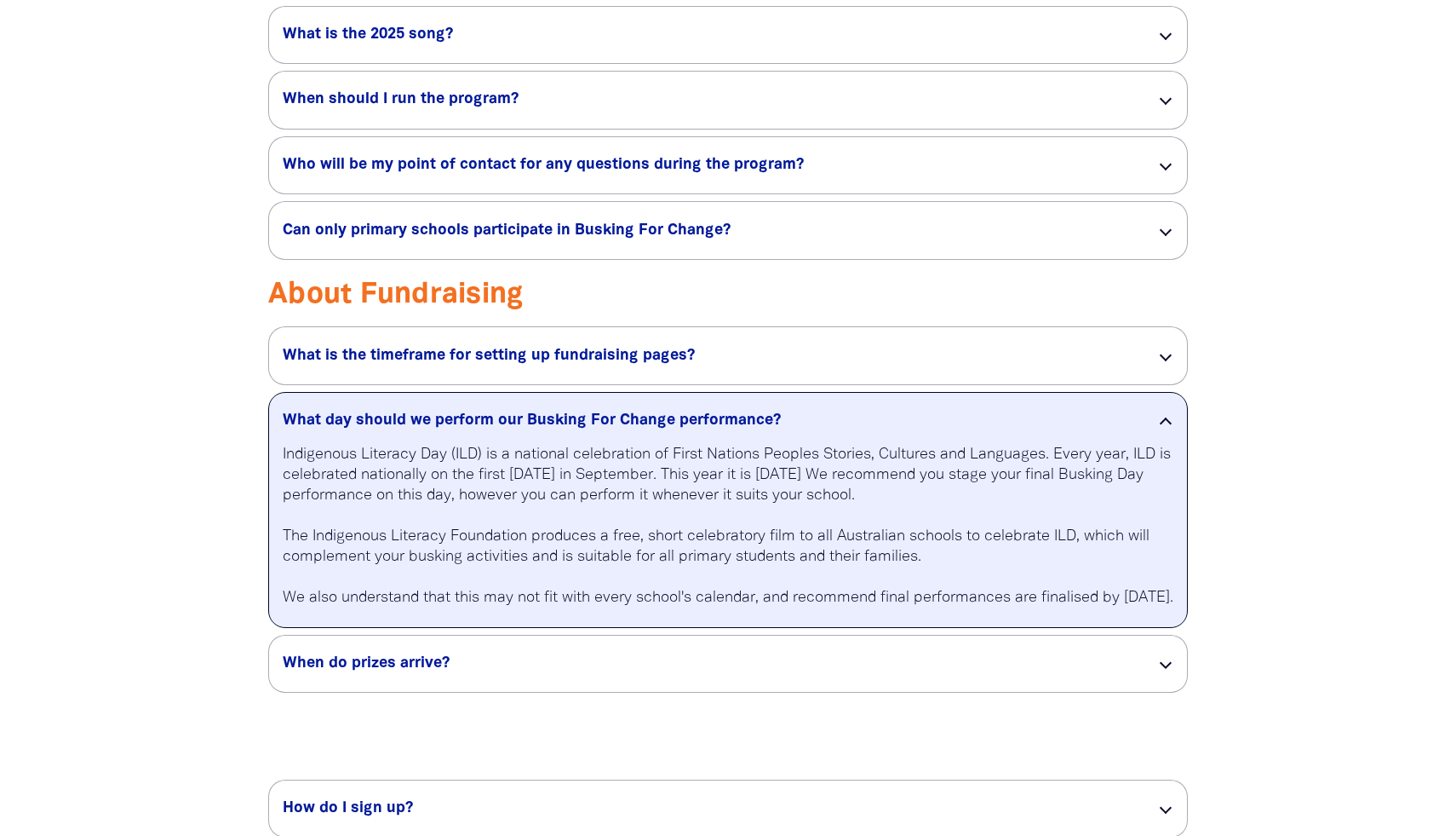
drag, startPoint x: 801, startPoint y: 618, endPoint x: 817, endPoint y: 632, distance: 21.3
click at [817, 609] on p "Indigenous Literacy Day (ILD) is a national celebration of First Nations People…" at bounding box center [728, 526] width 891 height 164
drag, startPoint x: 800, startPoint y: 622, endPoint x: 811, endPoint y: 628, distance: 12.5
click at [813, 609] on p "Indigenous Literacy Day (ILD) is a national celebration of First Nations People…" at bounding box center [728, 526] width 891 height 164
click at [809, 609] on p "Indigenous Literacy Day (ILD) is a national celebration of First Nations People…" at bounding box center [728, 526] width 891 height 164
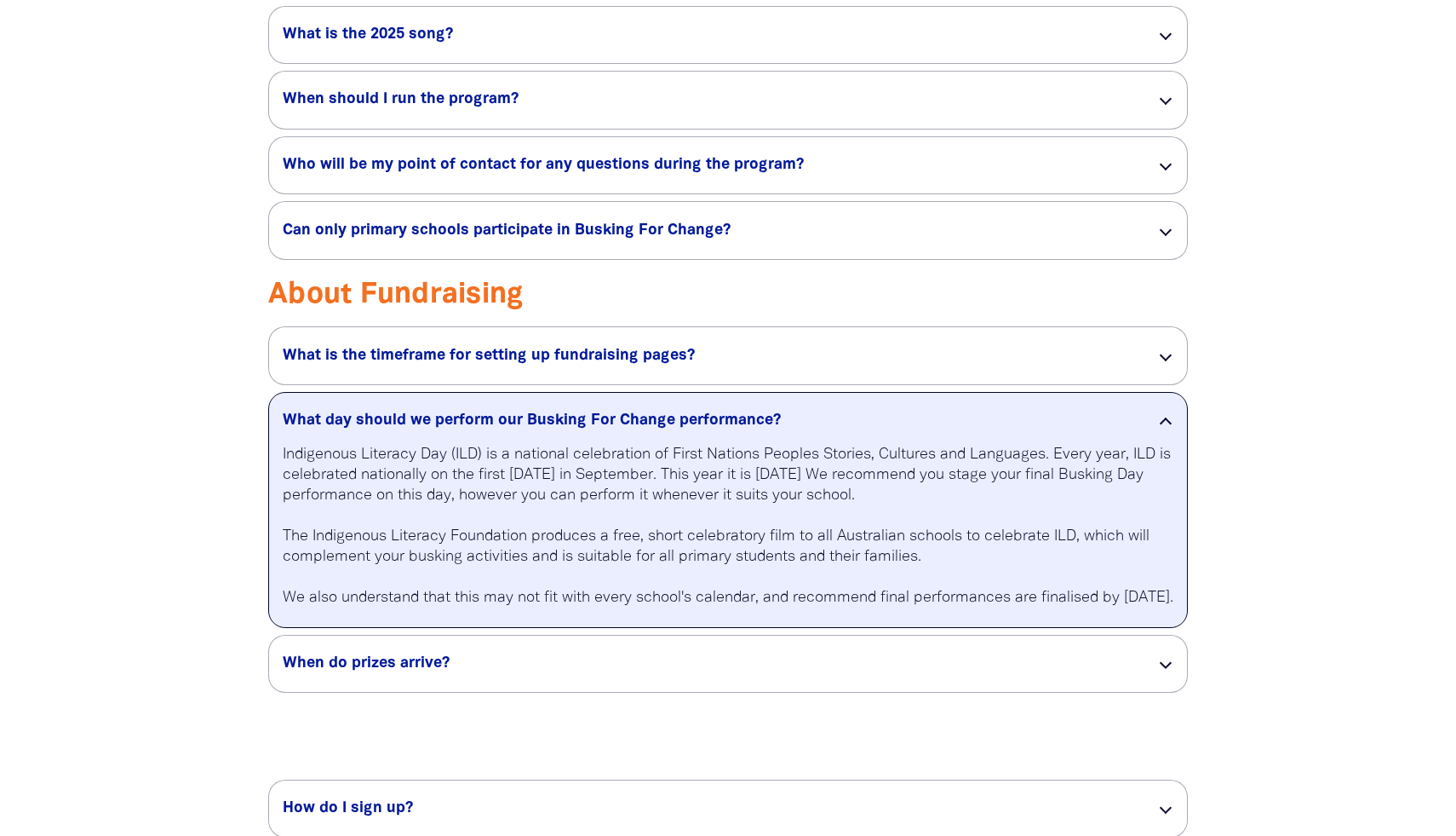
drag, startPoint x: 801, startPoint y: 622, endPoint x: 803, endPoint y: 632, distance: 10.2
click at [804, 609] on p "Indigenous Literacy Day (ILD) is a national celebration of First Nations People…" at bounding box center [728, 526] width 891 height 164
drag, startPoint x: 798, startPoint y: 622, endPoint x: 807, endPoint y: 631, distance: 12.7
click at [807, 609] on p "Indigenous Literacy Day (ILD) is a national celebration of First Nations People…" at bounding box center [728, 526] width 891 height 164
